Goal: Transaction & Acquisition: Purchase product/service

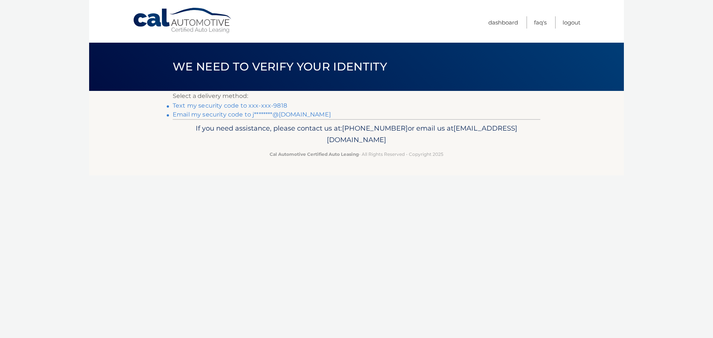
click at [192, 104] on link "Text my security code to xxx-xxx-9818" at bounding box center [230, 105] width 114 height 7
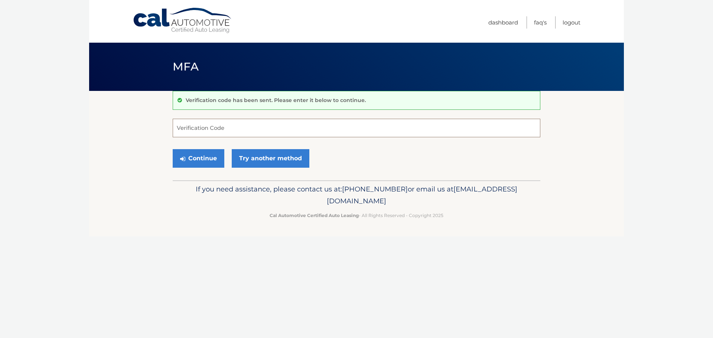
click at [189, 128] on input "Verification Code" at bounding box center [357, 128] width 368 height 19
type input "657754"
click at [208, 158] on button "Continue" at bounding box center [199, 158] width 52 height 19
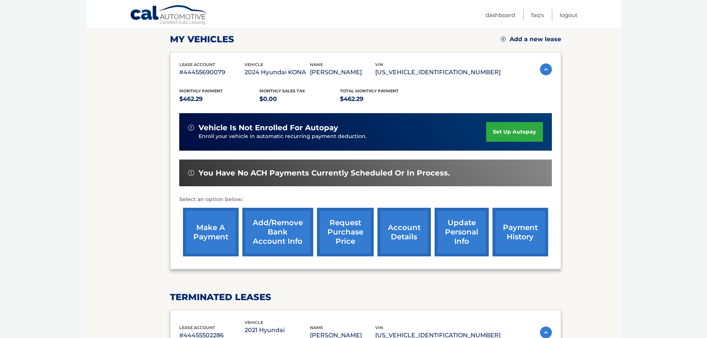
scroll to position [74, 0]
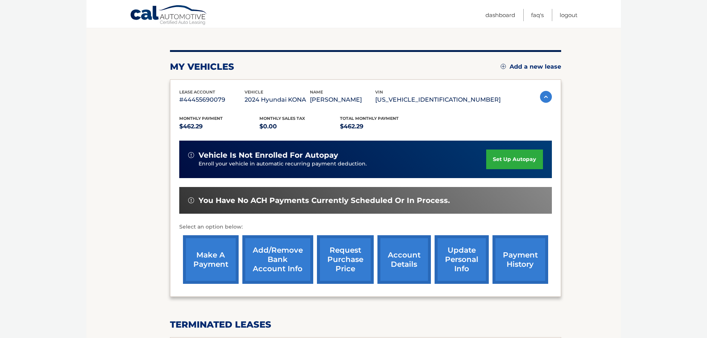
click at [202, 259] on link "make a payment" at bounding box center [211, 259] width 56 height 49
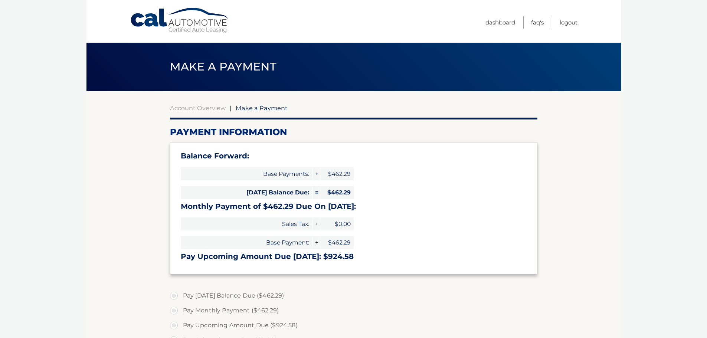
select select "YWQxZWU2OTUtYjc1Mi00NmNjLWEyNGItMjAyNjMyZGMwMzEw"
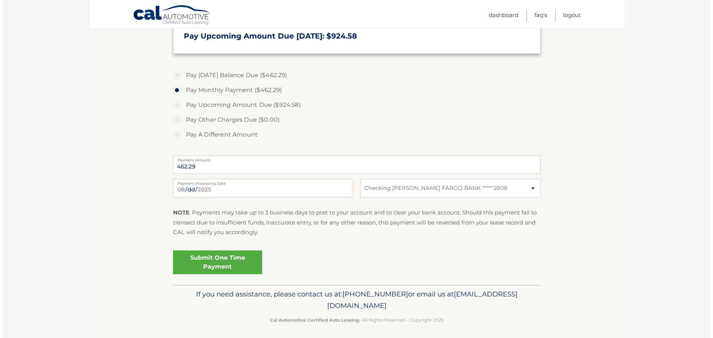
scroll to position [224, 0]
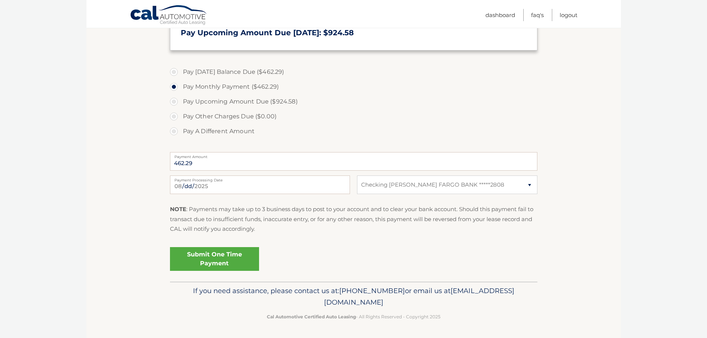
click at [215, 260] on link "Submit One Time Payment" at bounding box center [214, 259] width 89 height 24
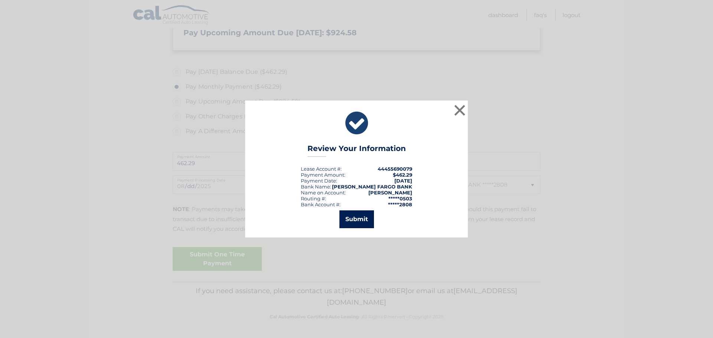
click at [353, 214] on button "Submit" at bounding box center [356, 220] width 35 height 18
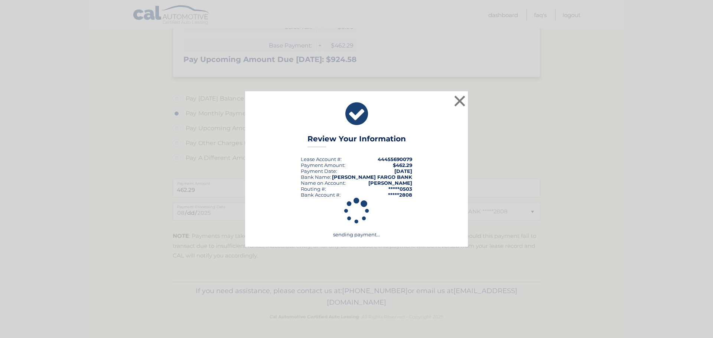
scroll to position [197, 0]
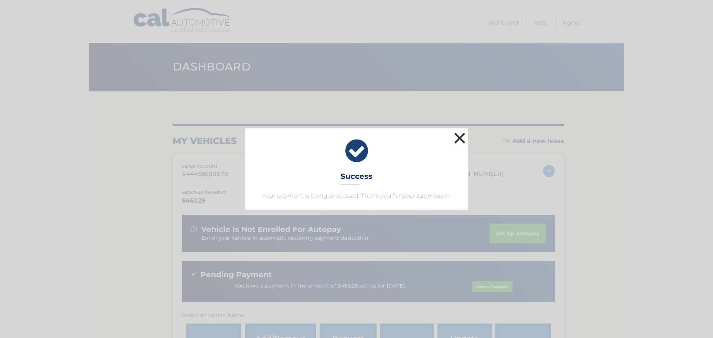
click at [457, 139] on button "×" at bounding box center [459, 138] width 15 height 15
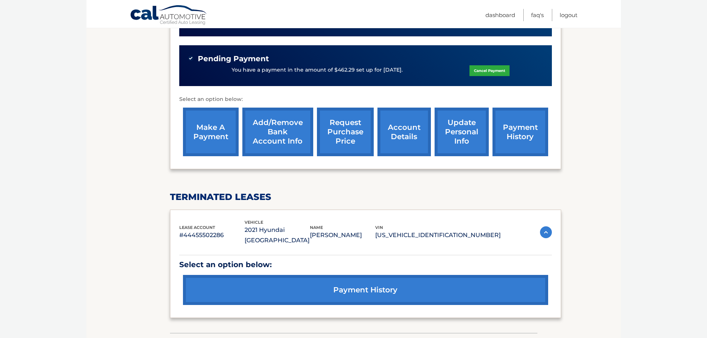
scroll to position [223, 0]
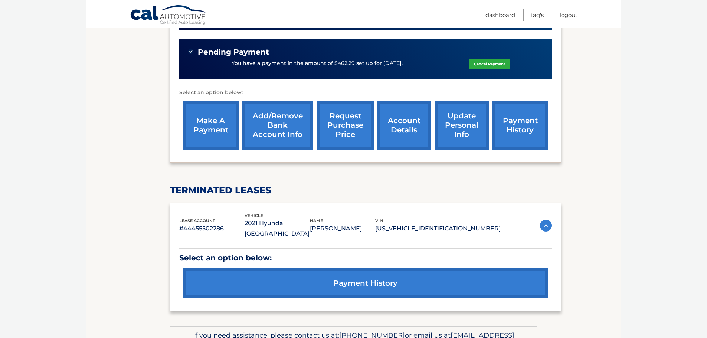
click at [350, 275] on link "payment history" at bounding box center [365, 283] width 365 height 30
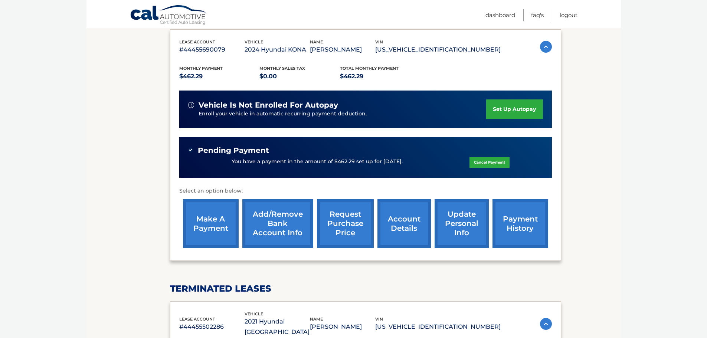
scroll to position [111, 0]
